Goal: Check status: Check status

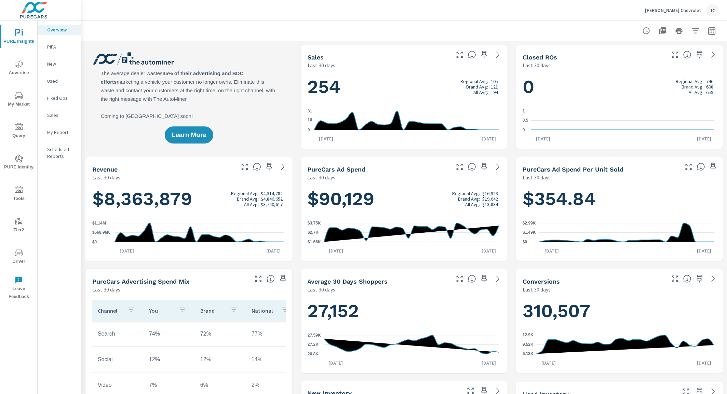
scroll to position [0, 0]
click at [712, 8] on div "JC" at bounding box center [712, 10] width 12 height 12
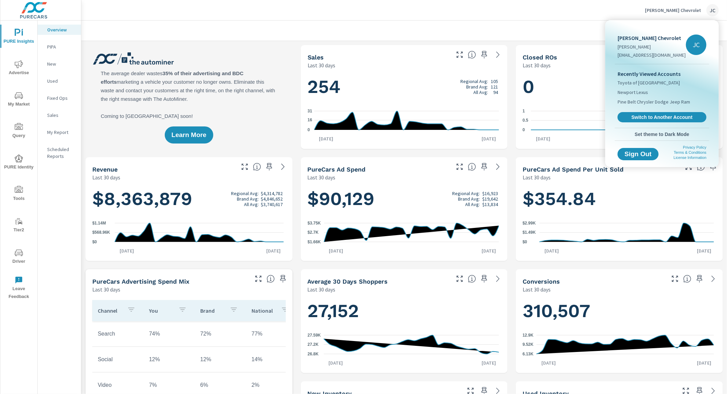
drag, startPoint x: 628, startPoint y: 8, endPoint x: 406, endPoint y: 31, distance: 223.7
click at [628, 8] on div at bounding box center [363, 197] width 727 height 394
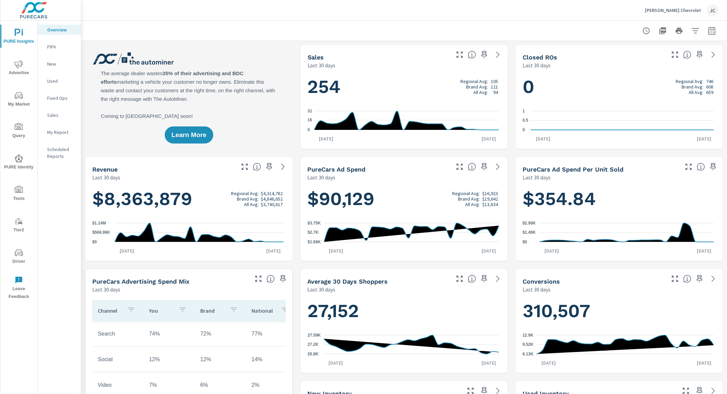
click at [19, 68] on icon "nav menu" at bounding box center [19, 64] width 8 height 8
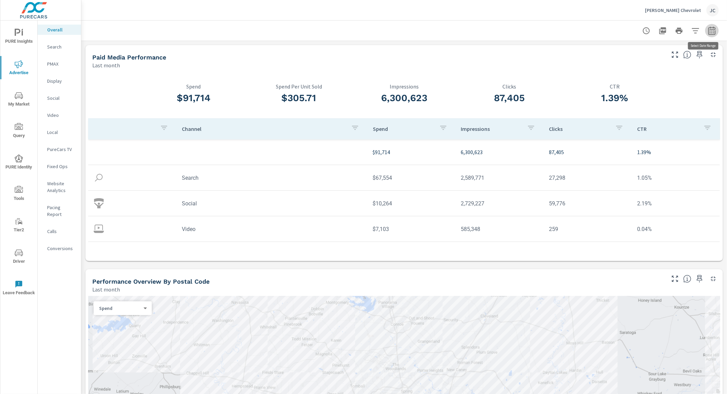
click at [708, 28] on icon "button" at bounding box center [712, 31] width 8 height 8
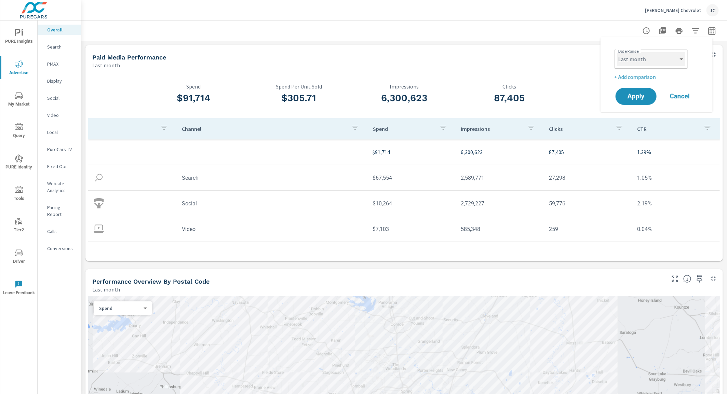
click at [631, 55] on select "Custom [DATE] Last week Last 7 days Last 14 days Last 30 days Last 45 days Last…" at bounding box center [651, 59] width 68 height 14
click at [617, 52] on select "Custom [DATE] Last week Last 7 days Last 14 days Last 30 days Last 45 days Last…" at bounding box center [651, 59] width 68 height 14
select select "custom"
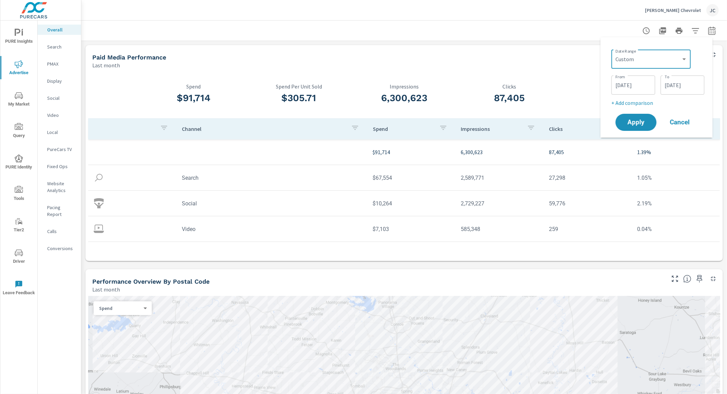
click at [644, 85] on input "[DATE]" at bounding box center [633, 85] width 38 height 14
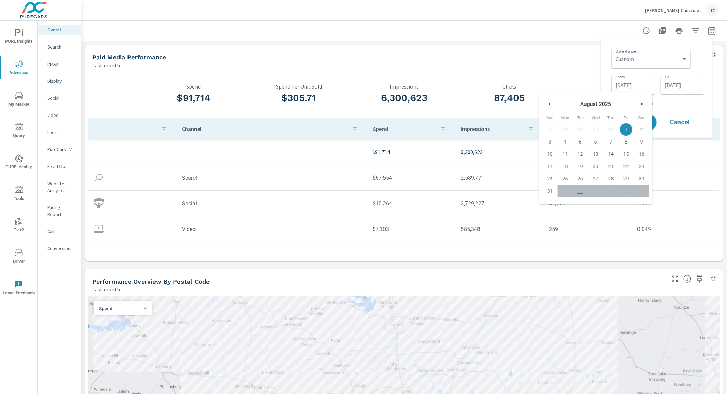
click at [549, 103] on icon "button" at bounding box center [548, 104] width 3 height 3
click at [551, 129] on span "1" at bounding box center [549, 129] width 15 height 9
type input "[DATE]"
click at [688, 85] on input "[DATE]" at bounding box center [682, 85] width 38 height 14
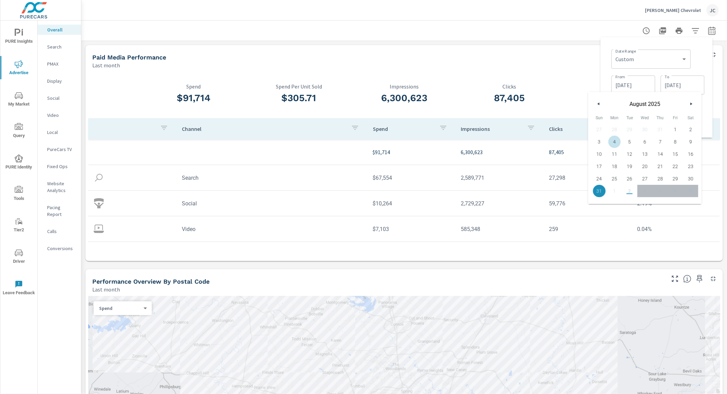
click at [601, 103] on button "button" at bounding box center [599, 104] width 8 height 8
click at [611, 177] on span "30" at bounding box center [614, 178] width 15 height 9
type input "[DATE]"
click at [701, 65] on div "Date Range Custom [DATE] Last week Last 7 days Last 14 days Last 30 days Last 4…" at bounding box center [657, 58] width 93 height 23
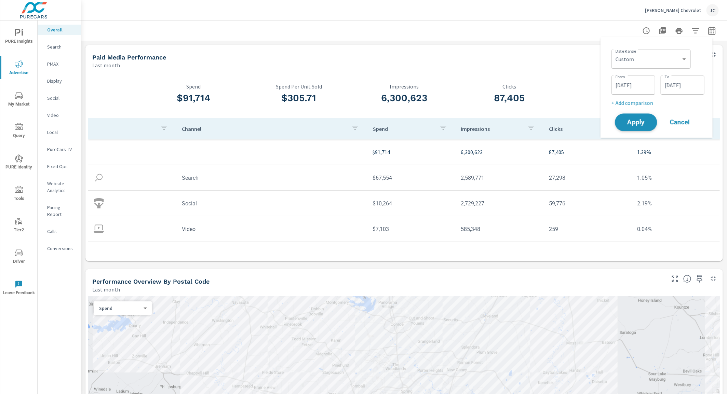
click at [631, 121] on span "Apply" at bounding box center [636, 122] width 28 height 6
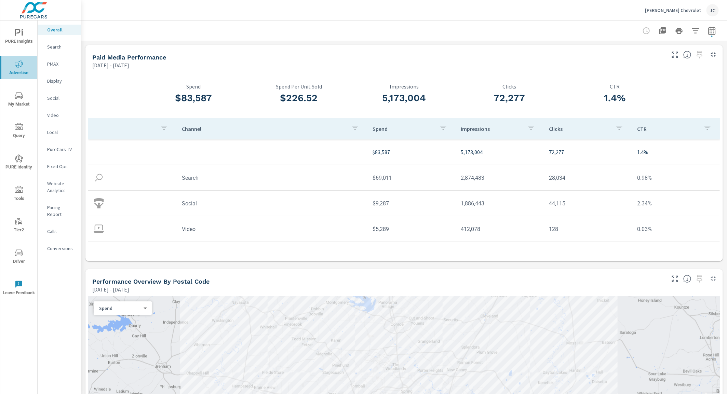
click at [23, 66] on span "Advertise" at bounding box center [18, 68] width 33 height 17
click at [56, 117] on p "Video" at bounding box center [61, 115] width 28 height 7
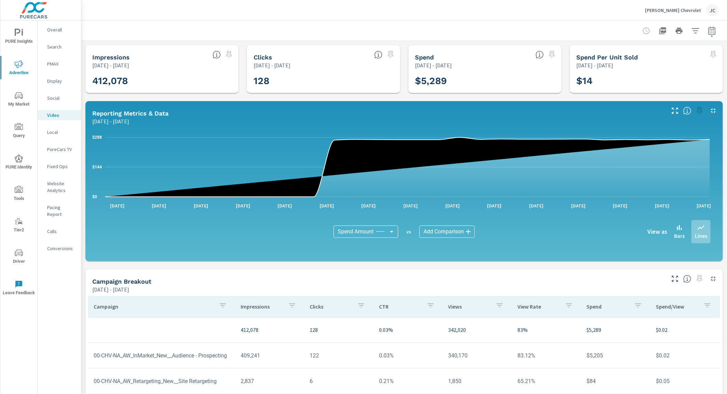
click at [57, 149] on p "PureCars TV" at bounding box center [61, 149] width 28 height 7
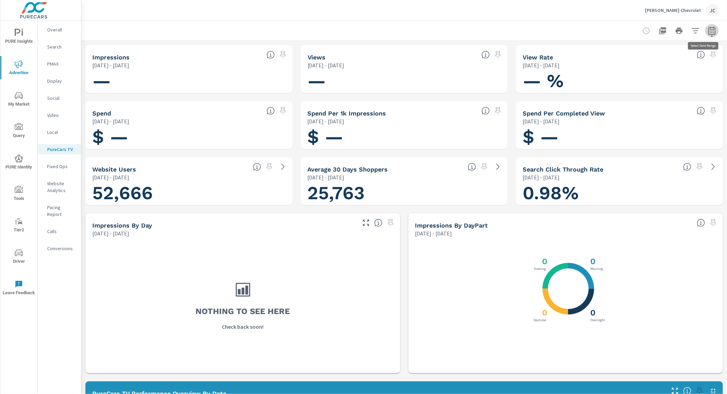
click at [710, 30] on button "button" at bounding box center [712, 31] width 14 height 14
click at [646, 82] on input "[DATE]" at bounding box center [633, 85] width 38 height 14
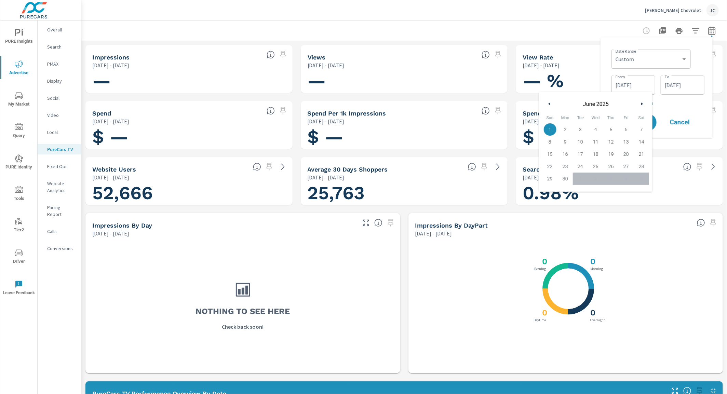
click at [642, 103] on icon "button" at bounding box center [642, 104] width 3 height 3
click at [687, 81] on input "[DATE]" at bounding box center [682, 85] width 38 height 14
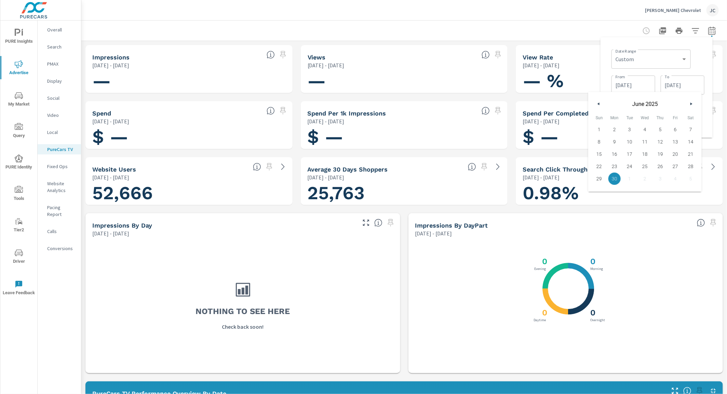
click at [693, 103] on icon "button" at bounding box center [691, 104] width 3 height 3
click at [662, 177] on span "31" at bounding box center [659, 178] width 15 height 9
type input "[DATE]"
click at [644, 78] on input "[DATE]" at bounding box center [633, 85] width 38 height 14
click at [645, 104] on button "button" at bounding box center [642, 104] width 8 height 8
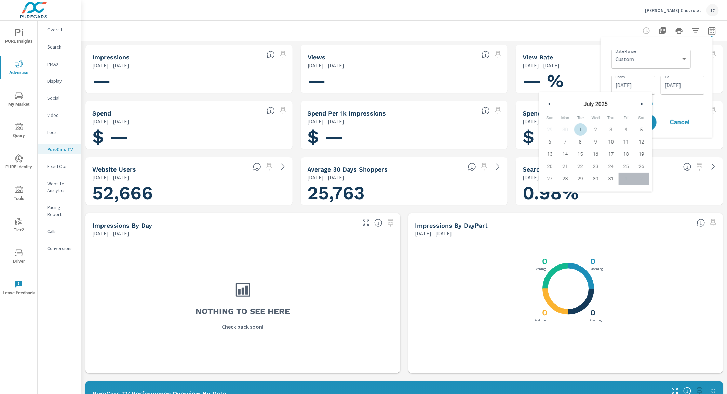
click at [584, 129] on span "1" at bounding box center [580, 129] width 15 height 9
type input "[DATE]"
click at [684, 108] on div "Date Range Custom [DATE] Last week Last 7 days Last 14 days Last 30 days Last 4…" at bounding box center [656, 88] width 101 height 90
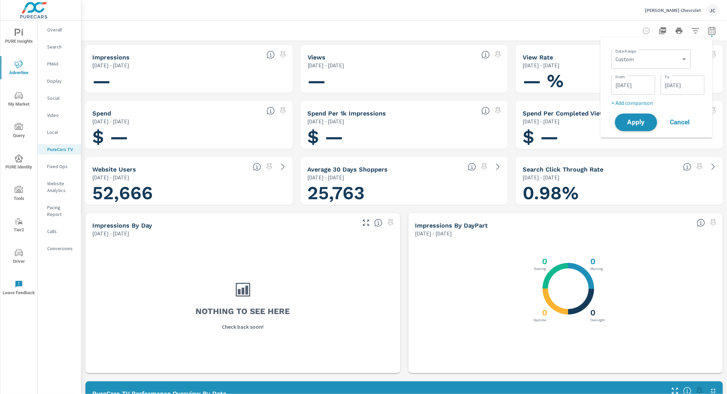
click at [639, 122] on span "Apply" at bounding box center [636, 122] width 28 height 6
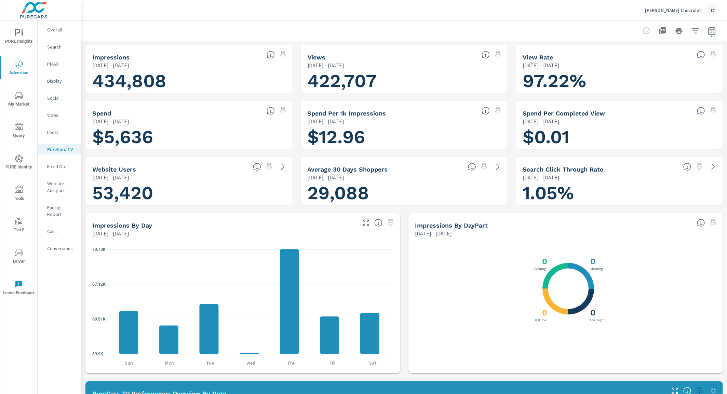
scroll to position [0, 0]
click at [710, 31] on icon "button" at bounding box center [712, 31] width 4 height 3
click at [692, 30] on icon "button" at bounding box center [695, 31] width 8 height 8
click at [683, 113] on icon "filter options" at bounding box center [681, 115] width 8 height 8
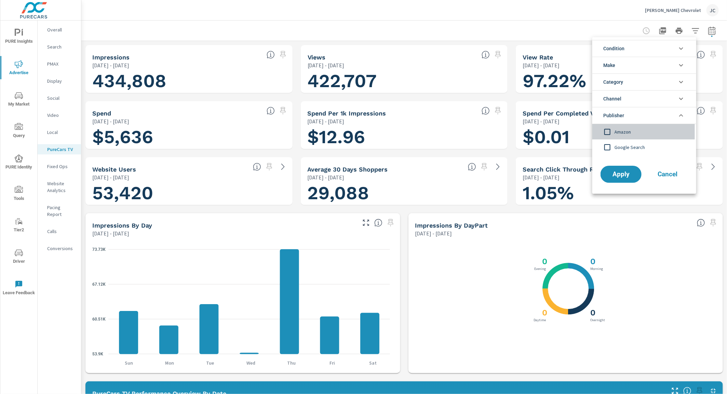
click at [611, 132] on input "filter options" at bounding box center [607, 132] width 14 height 14
click at [618, 167] on button "Apply" at bounding box center [621, 174] width 42 height 18
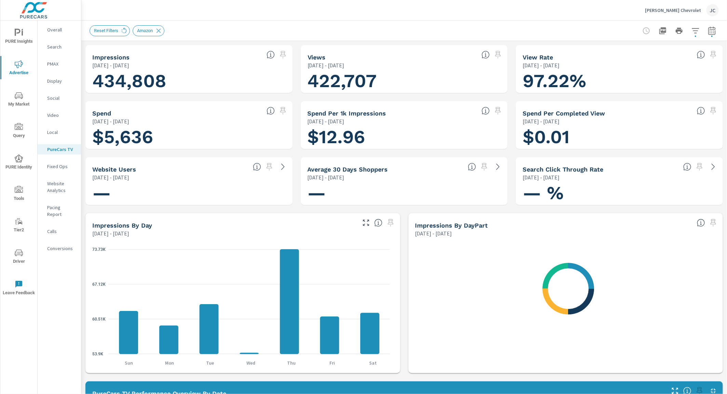
scroll to position [0, 0]
click at [709, 30] on icon "button" at bounding box center [712, 31] width 8 height 8
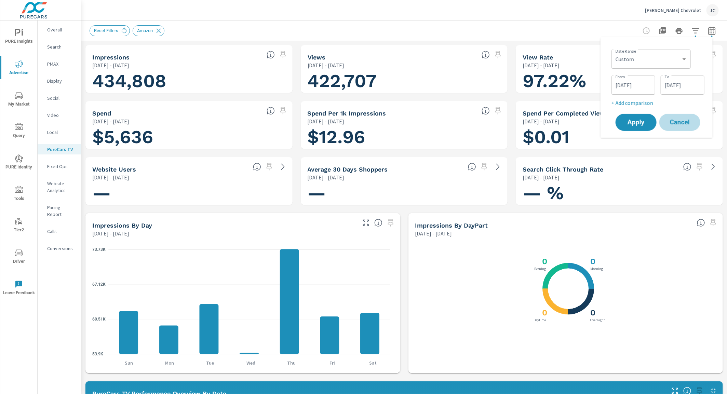
click at [683, 119] on span "Cancel" at bounding box center [679, 122] width 27 height 6
click at [162, 31] on icon at bounding box center [159, 31] width 8 height 8
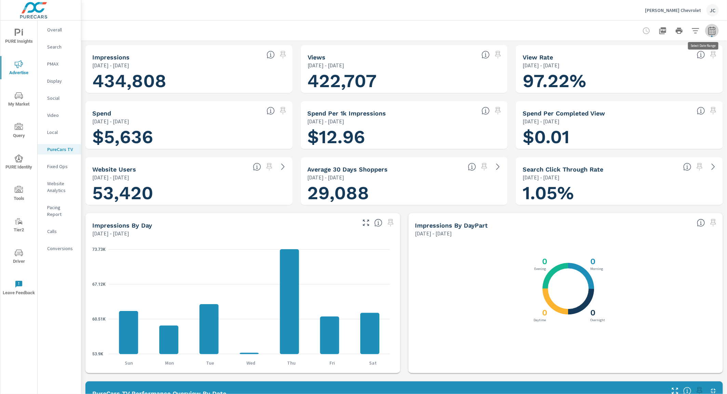
click at [708, 30] on icon "button" at bounding box center [712, 31] width 8 height 8
click at [672, 84] on input "[DATE]" at bounding box center [682, 85] width 38 height 14
click at [691, 105] on button "button" at bounding box center [691, 104] width 8 height 8
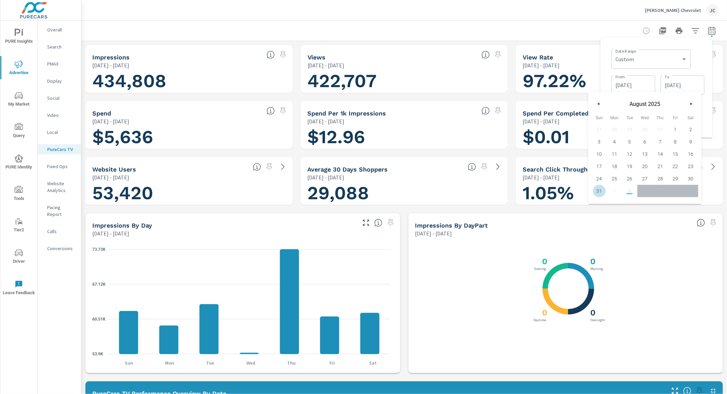
click at [602, 191] on span "31" at bounding box center [599, 191] width 15 height 9
type input "[DATE]"
click at [636, 87] on input "[DATE]" at bounding box center [633, 85] width 38 height 14
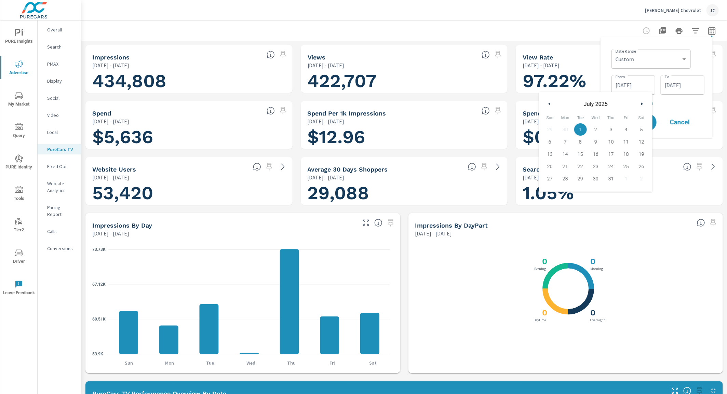
click at [644, 106] on button "button" at bounding box center [642, 104] width 8 height 8
click at [630, 128] on span "1" at bounding box center [626, 129] width 15 height 9
type input "[DATE]"
click at [696, 97] on div "Date Range Custom [DATE] Last week Last 7 days Last 14 days Last 30 days Last 4…" at bounding box center [657, 77] width 93 height 60
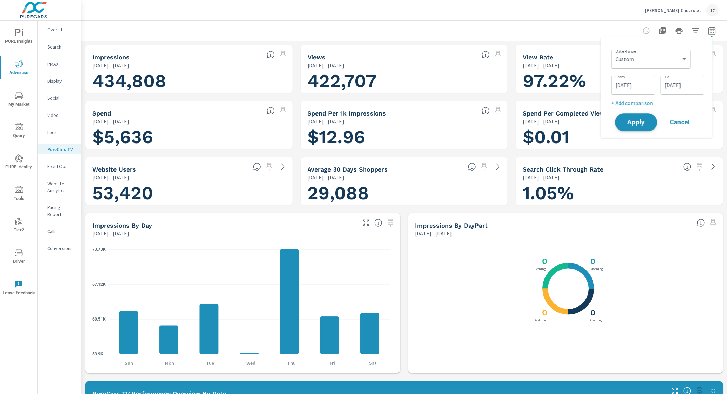
click at [634, 121] on span "Apply" at bounding box center [636, 122] width 28 height 6
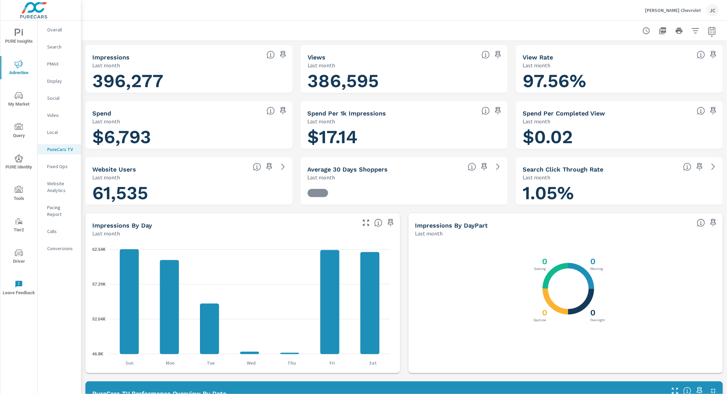
scroll to position [0, 0]
click at [54, 114] on p "Video" at bounding box center [61, 115] width 28 height 7
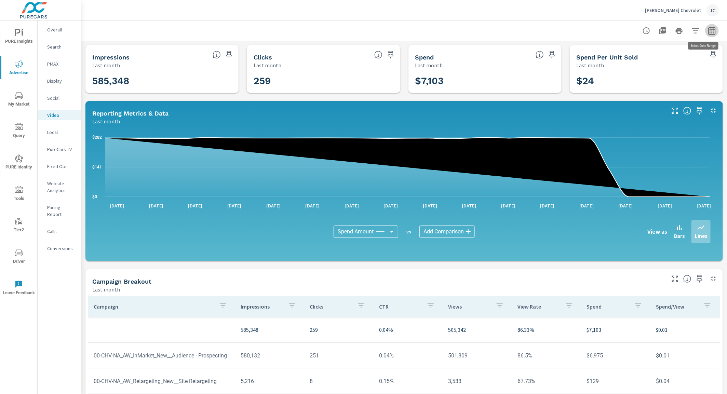
click at [710, 30] on icon "button" at bounding box center [712, 31] width 4 height 3
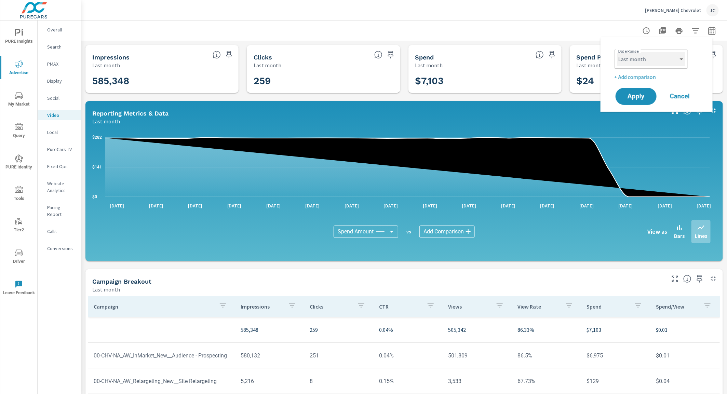
click at [667, 56] on select "Custom [DATE] Last week Last 7 days Last 14 days Last 30 days Last 45 days Last…" at bounding box center [651, 59] width 68 height 14
click at [617, 52] on select "Custom [DATE] Last week Last 7 days Last 14 days Last 30 days Last 45 days Last…" at bounding box center [651, 59] width 68 height 14
select select "custom"
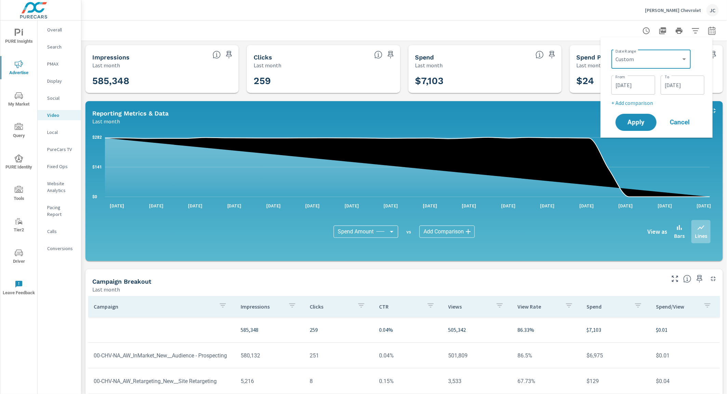
click at [640, 82] on input "[DATE]" at bounding box center [633, 85] width 38 height 14
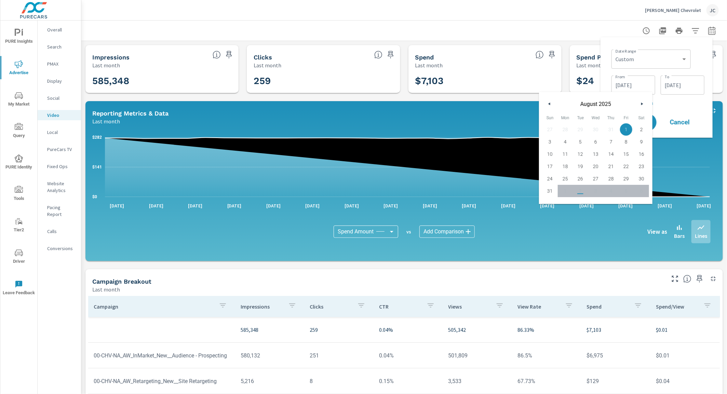
click at [550, 103] on button "button" at bounding box center [549, 104] width 8 height 8
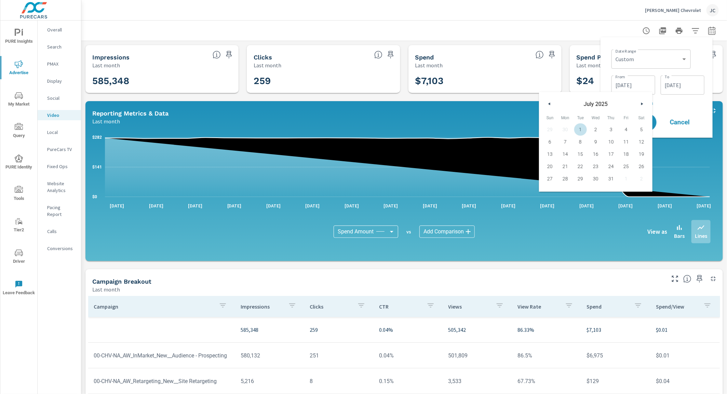
click at [582, 129] on span "1" at bounding box center [580, 129] width 15 height 9
type input "[DATE]"
click at [682, 86] on input "[DATE]" at bounding box center [682, 85] width 38 height 14
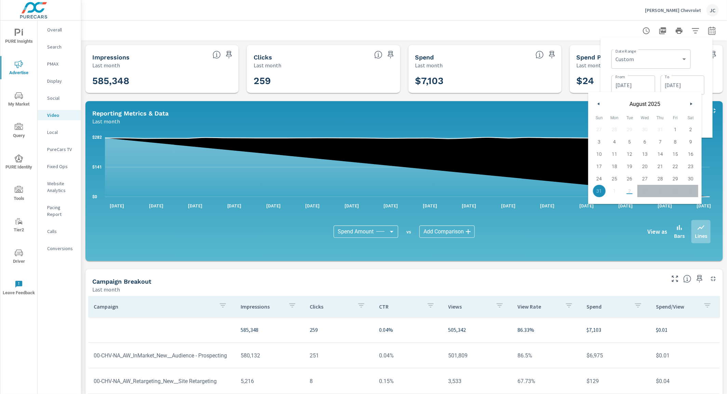
click at [599, 104] on icon "button" at bounding box center [597, 104] width 3 height 3
click at [659, 176] on span "31" at bounding box center [659, 178] width 15 height 9
type input "[DATE]"
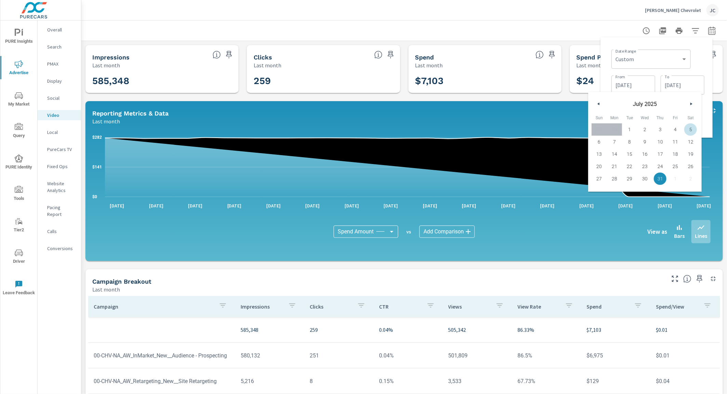
click at [709, 112] on div "Date Range Custom [DATE] Last week Last 7 days Last 14 days Last 30 days Last 4…" at bounding box center [657, 87] width 112 height 100
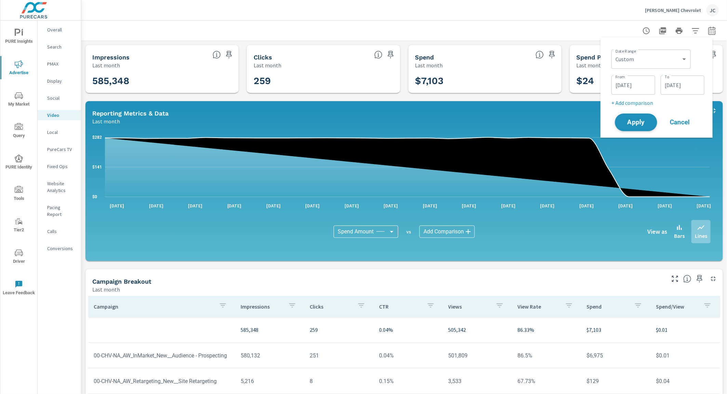
click at [647, 125] on button "Apply" at bounding box center [636, 122] width 42 height 18
